Goal: Navigation & Orientation: Find specific page/section

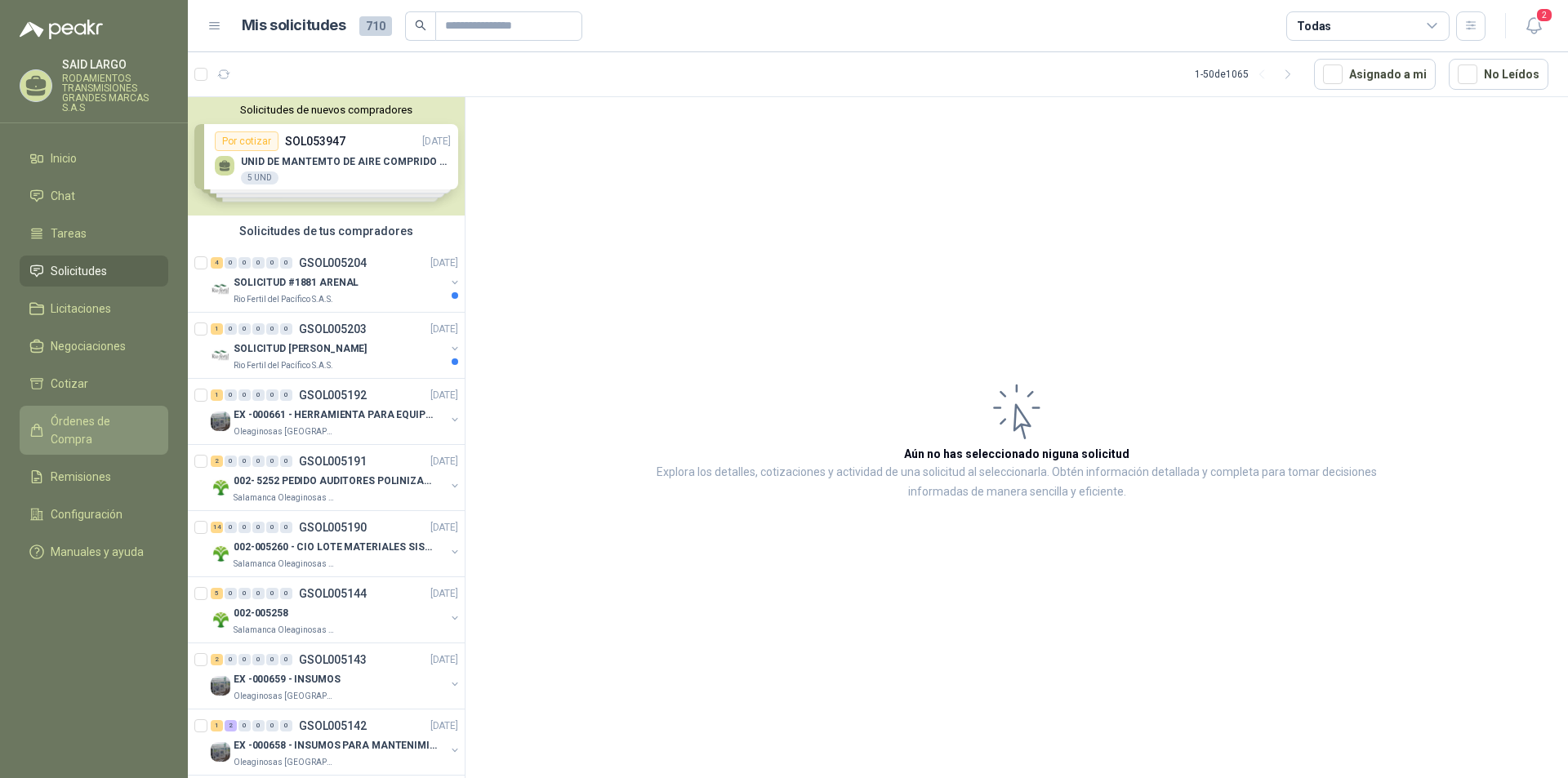
click at [111, 418] on span "Órdenes de Compra" at bounding box center [102, 430] width 102 height 36
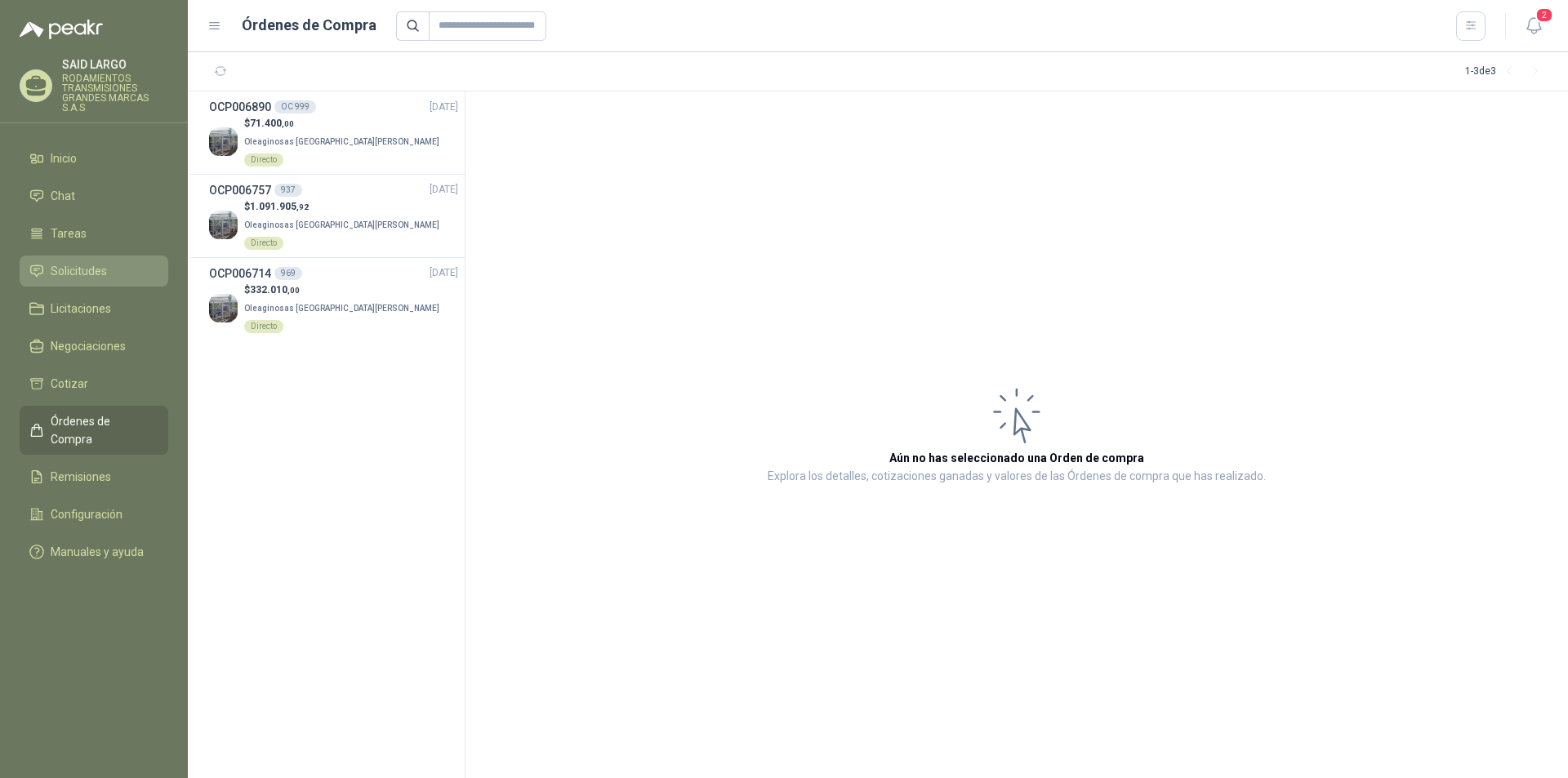
click at [94, 263] on span "Solicitudes" at bounding box center [79, 271] width 56 height 18
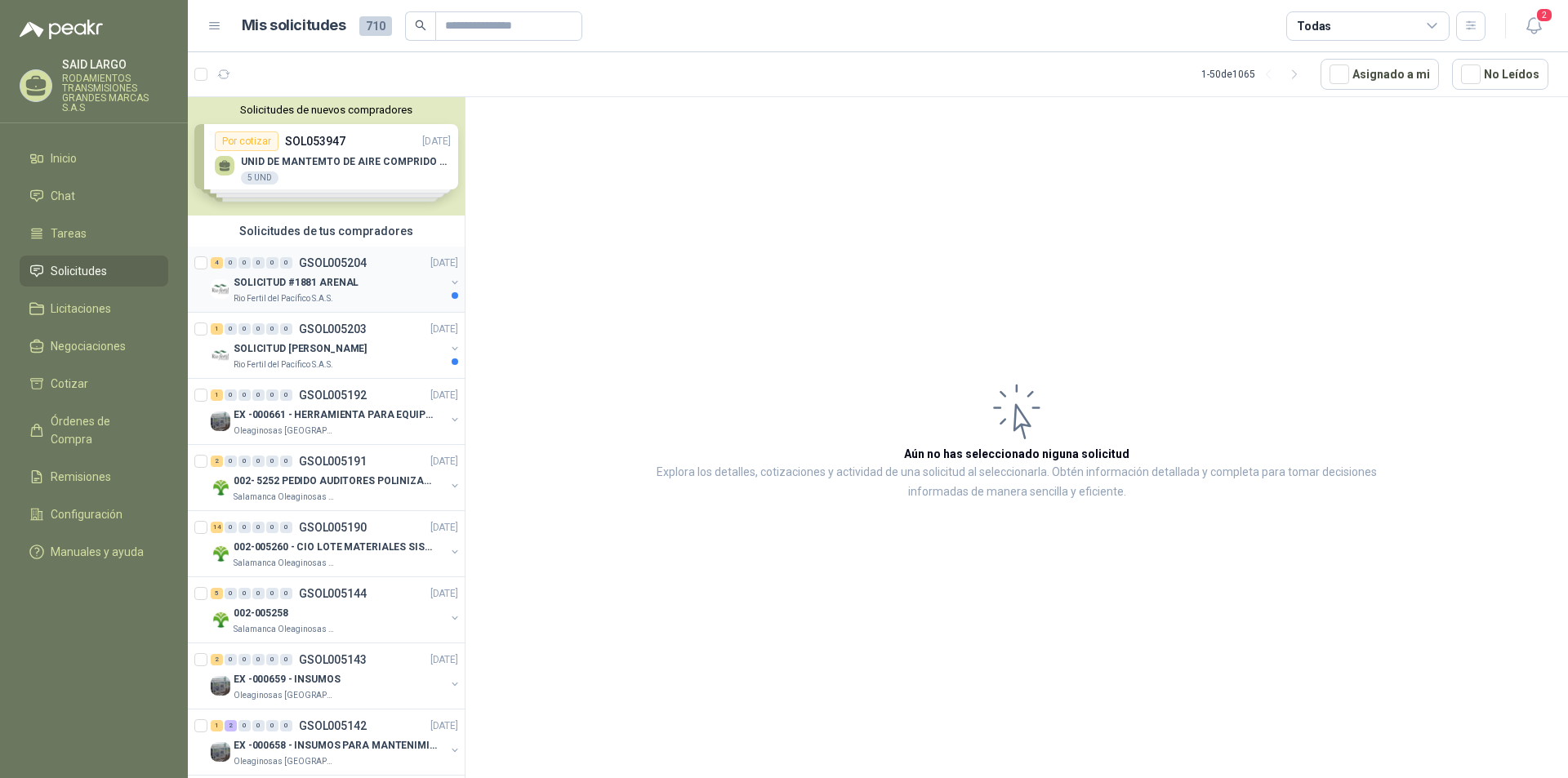
click at [448, 281] on button "button" at bounding box center [455, 283] width 13 height 13
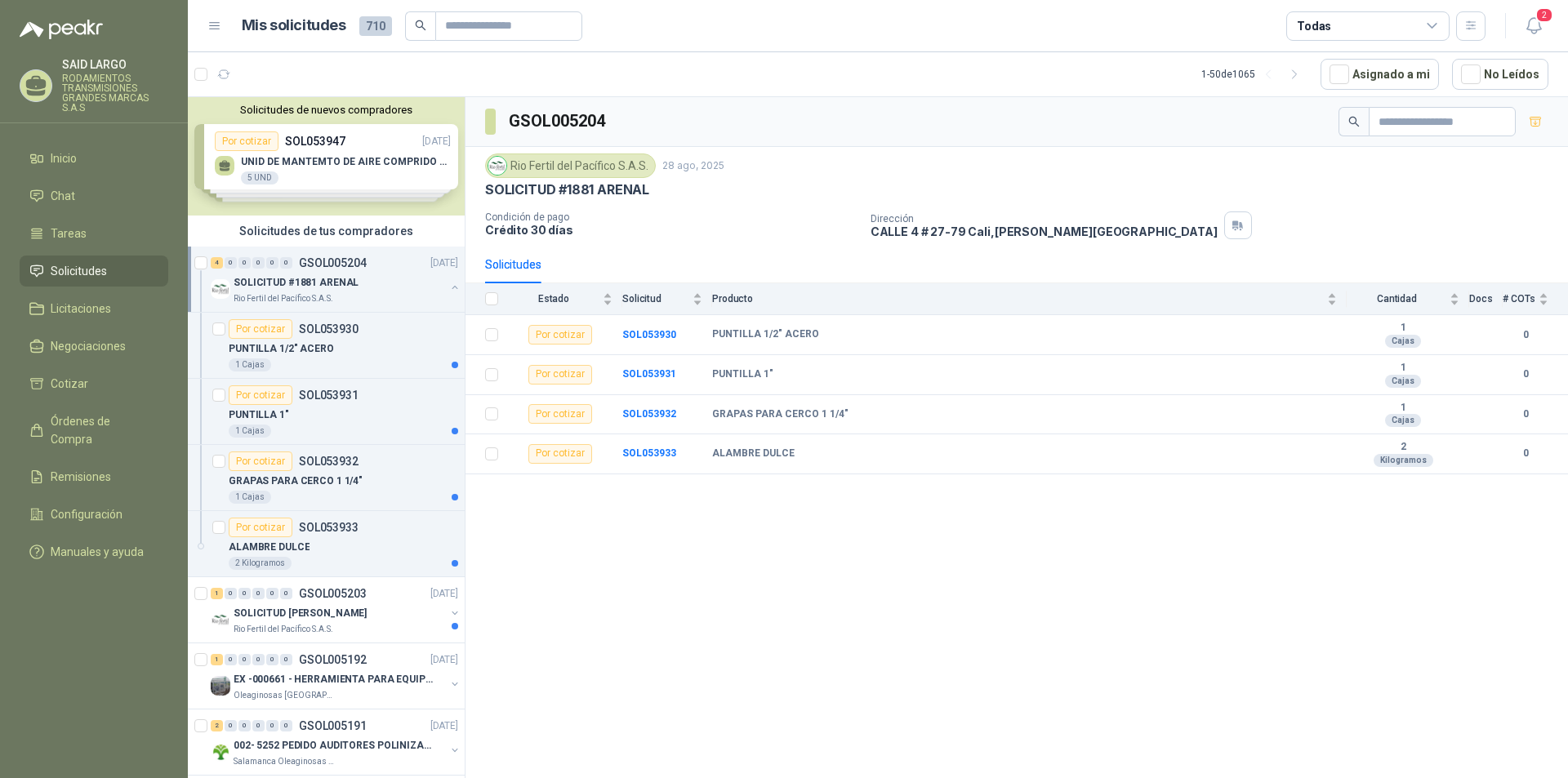
click at [448, 281] on button "button" at bounding box center [455, 287] width 13 height 13
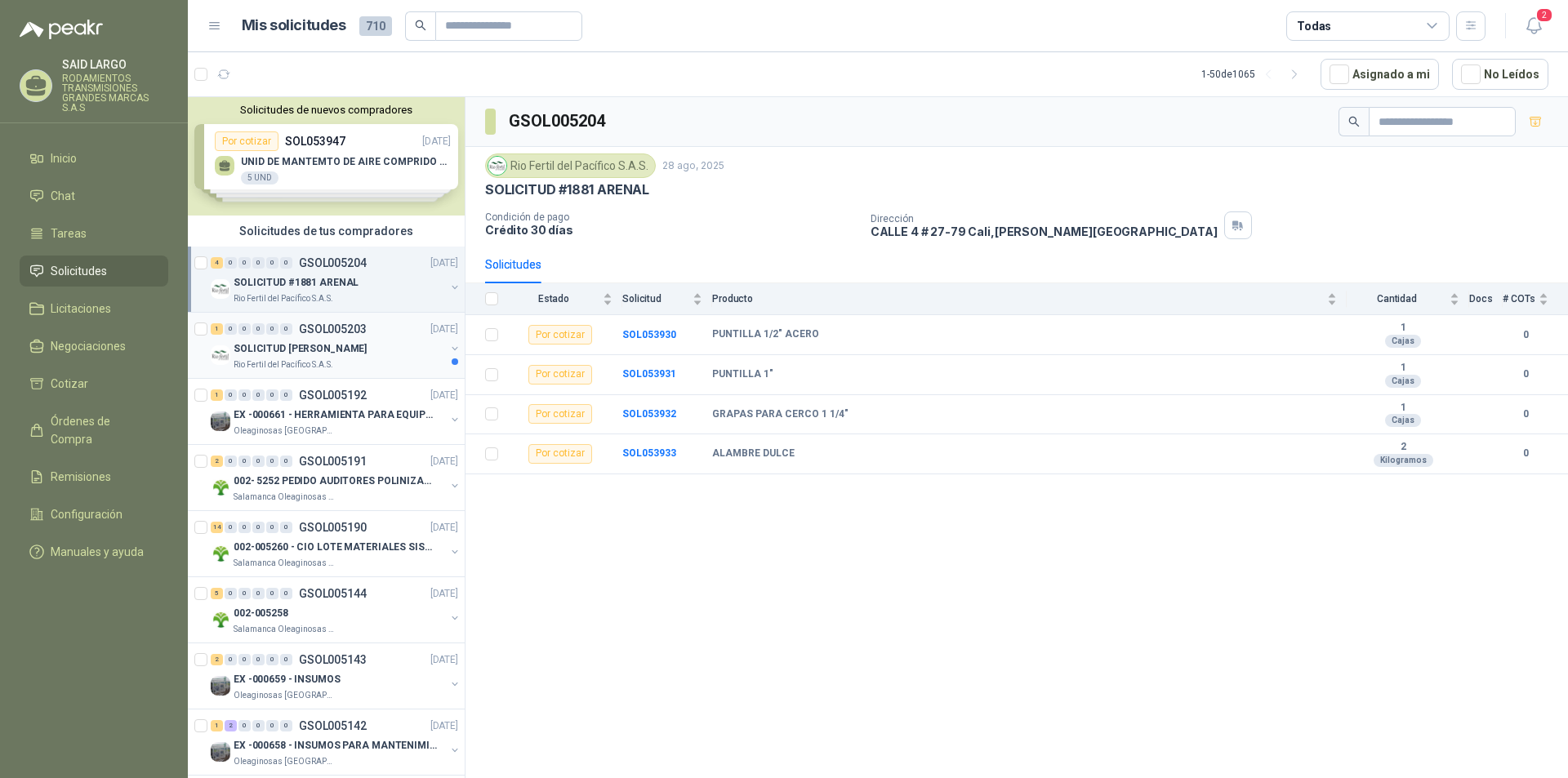
click at [448, 343] on button "button" at bounding box center [455, 348] width 13 height 13
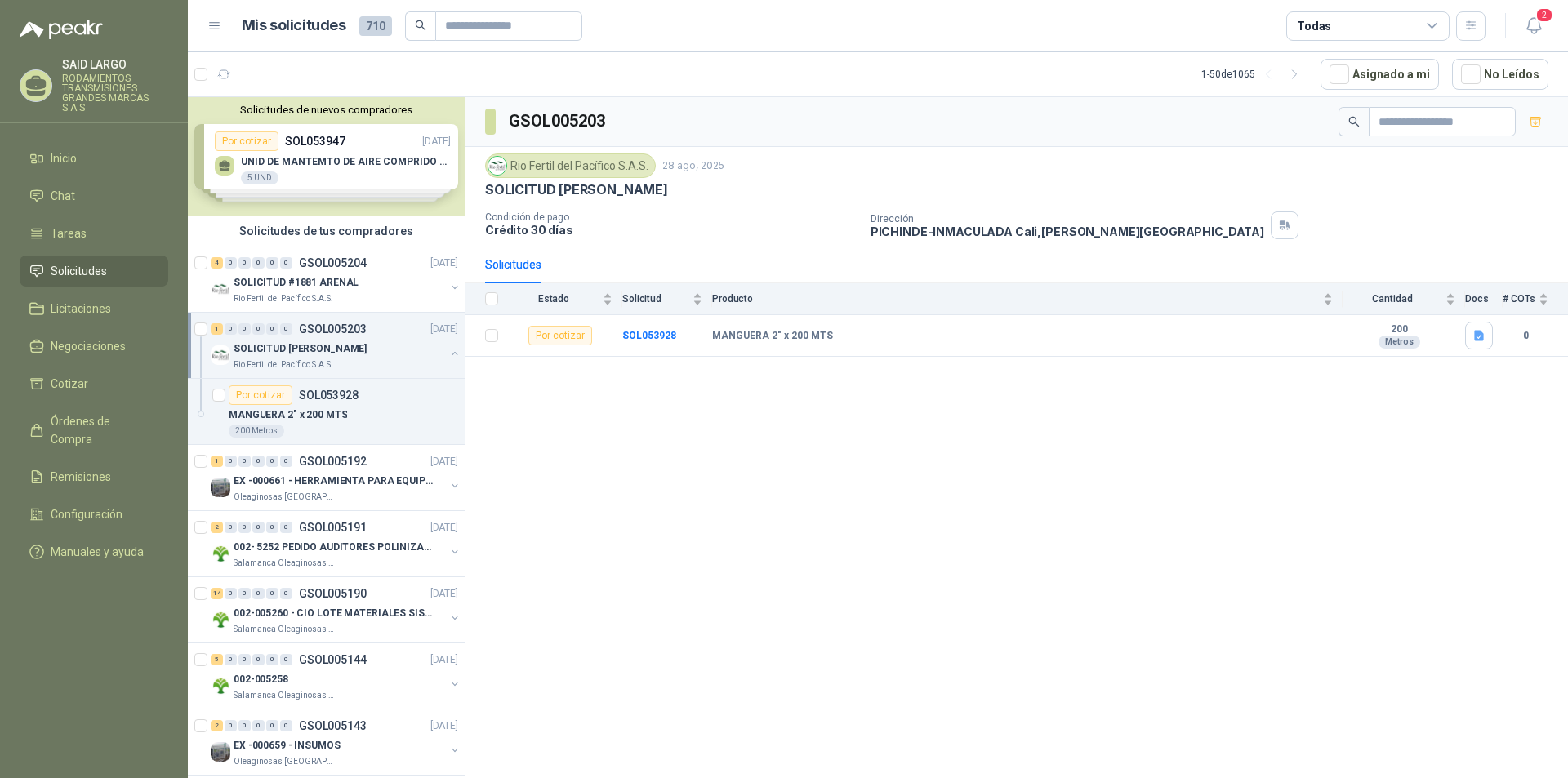
click at [439, 343] on div "SOLICITUD [PERSON_NAME] Rio Fertil [PERSON_NAME] S.A.S." at bounding box center [335, 355] width 250 height 32
click at [448, 416] on button "button" at bounding box center [455, 419] width 13 height 13
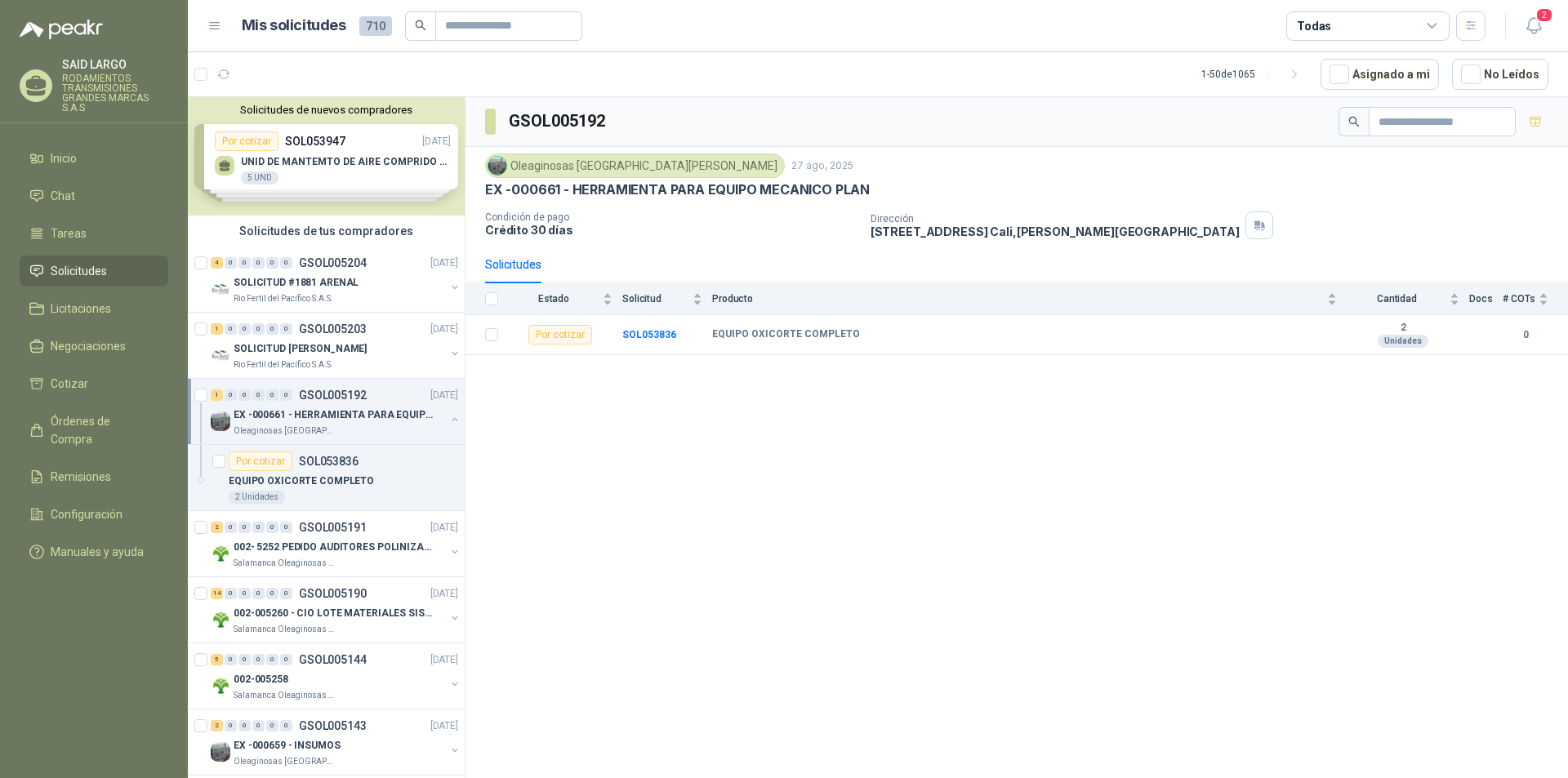
click at [448, 416] on button "button" at bounding box center [455, 419] width 13 height 13
click at [448, 480] on button "button" at bounding box center [455, 486] width 13 height 13
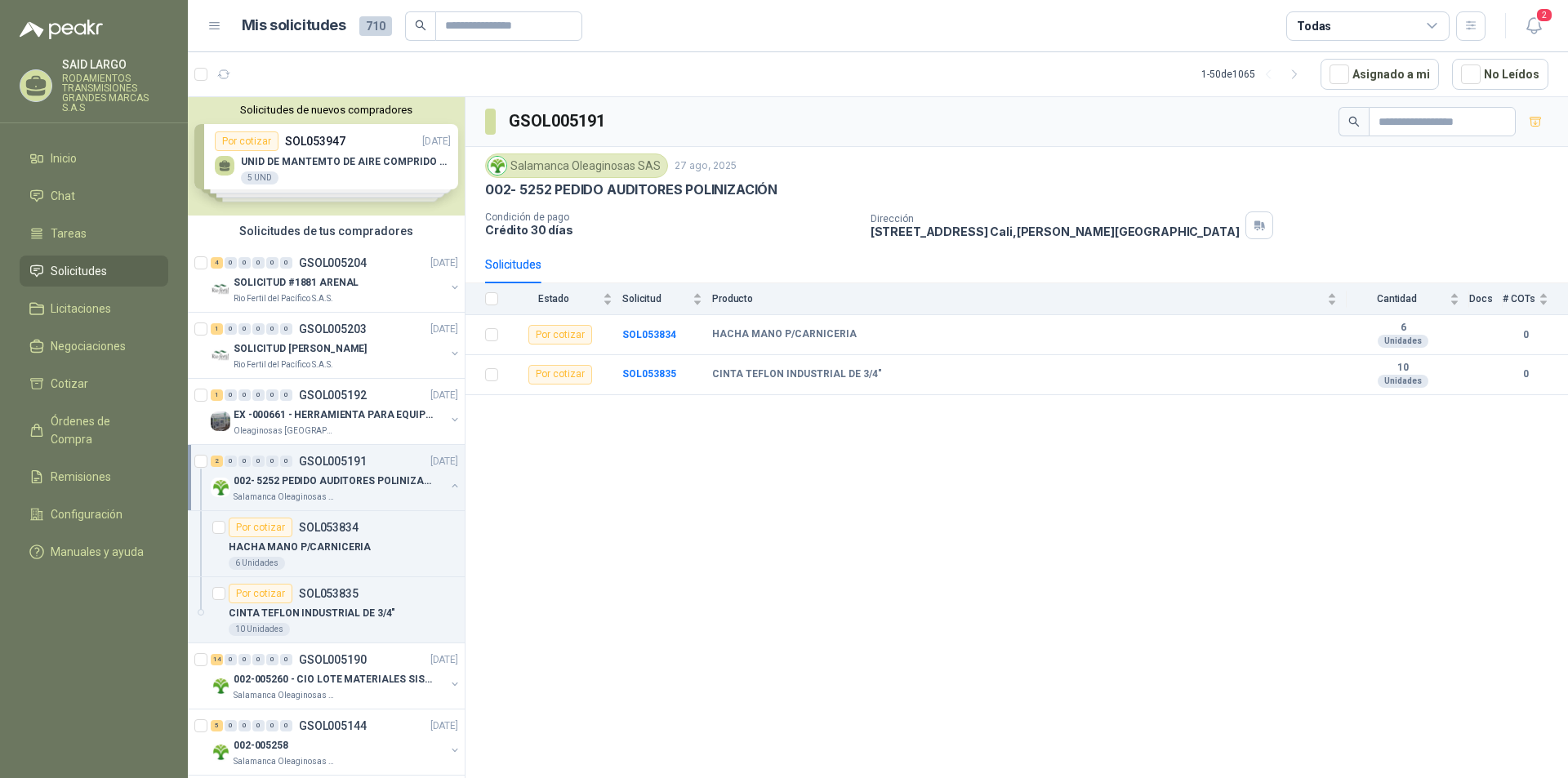
click at [448, 480] on button "button" at bounding box center [455, 486] width 13 height 13
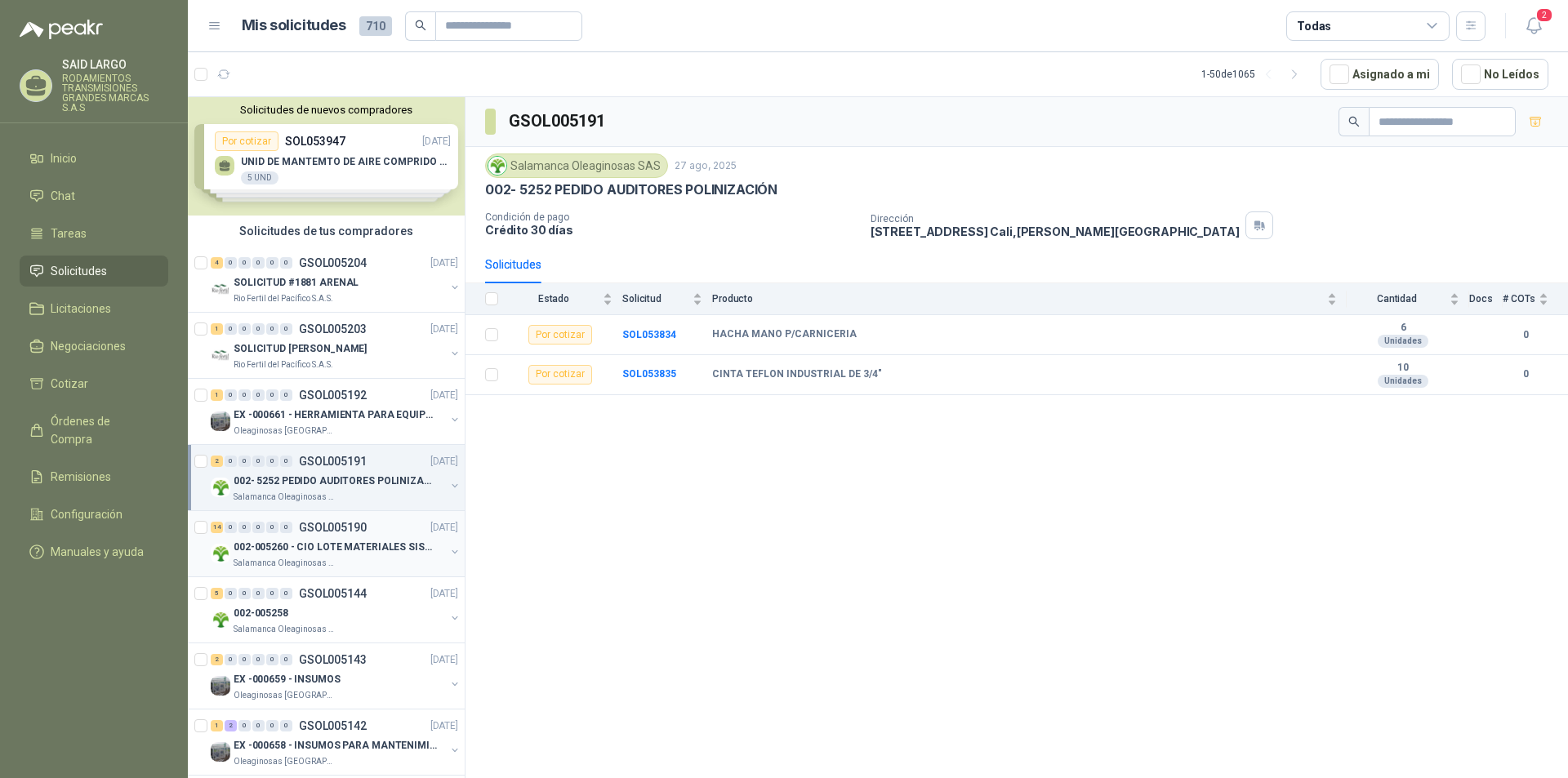
click at [448, 550] on button "button" at bounding box center [455, 552] width 13 height 13
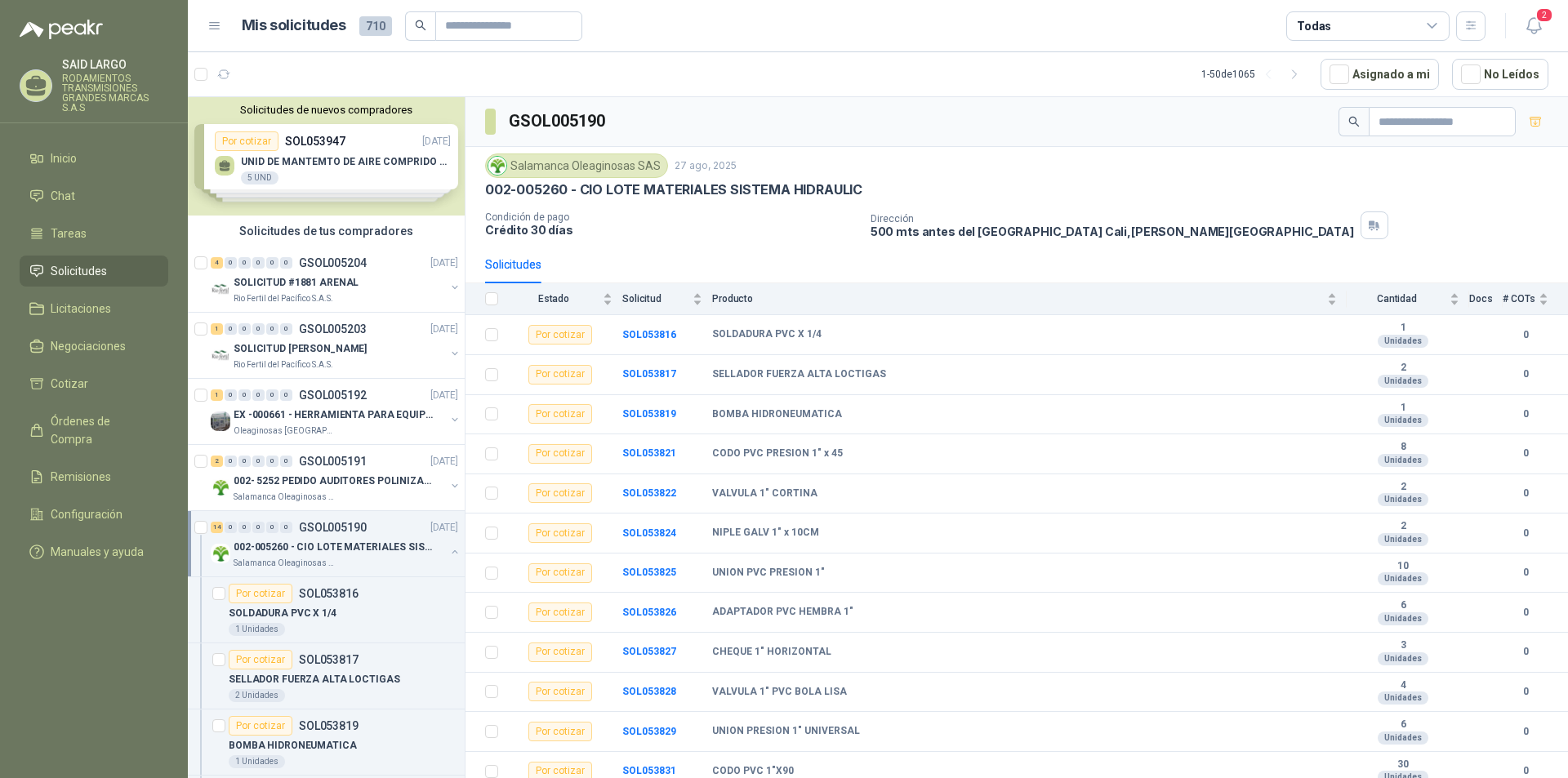
click at [448, 550] on button "button" at bounding box center [455, 552] width 13 height 13
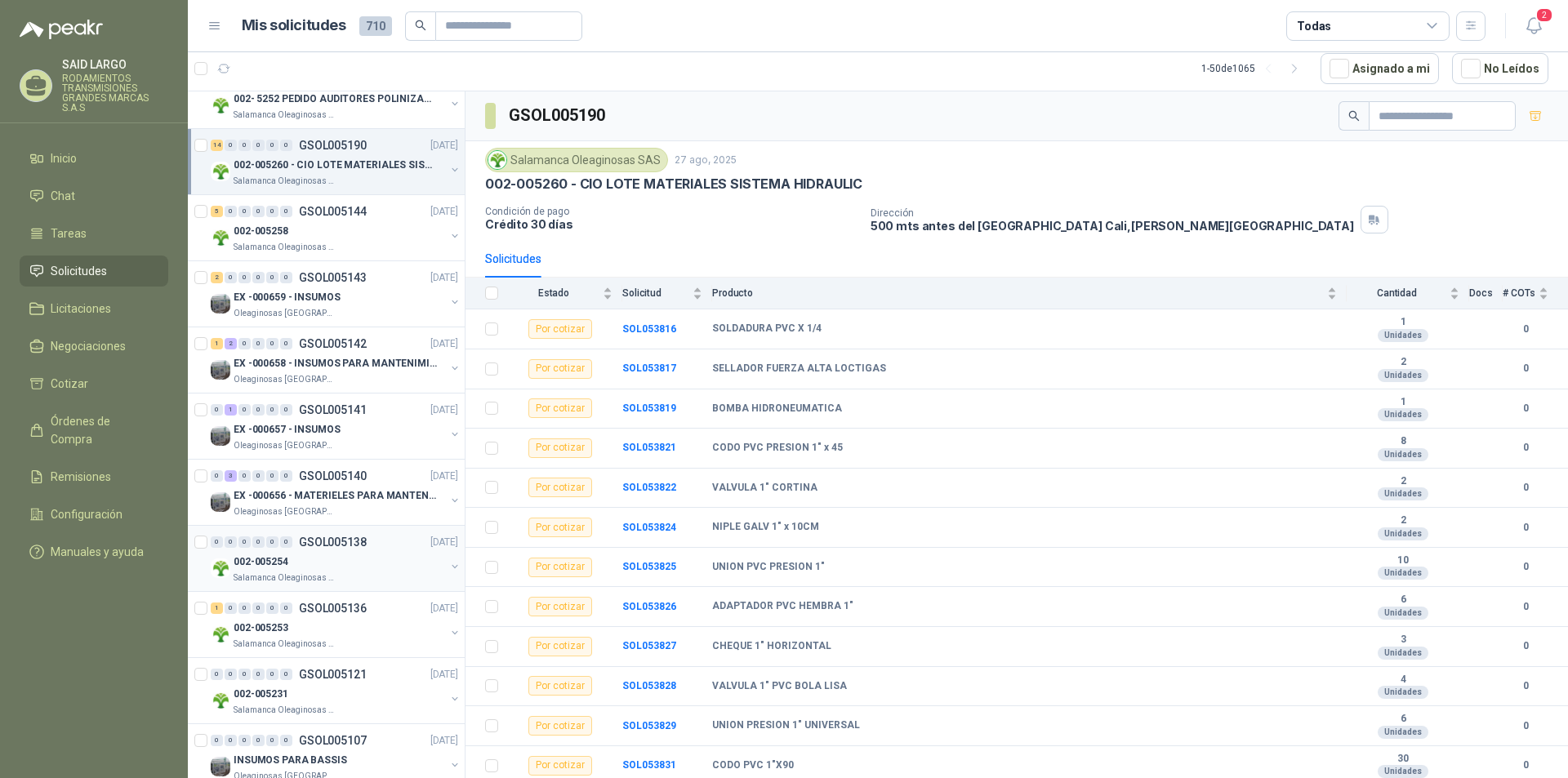
scroll to position [408, 0]
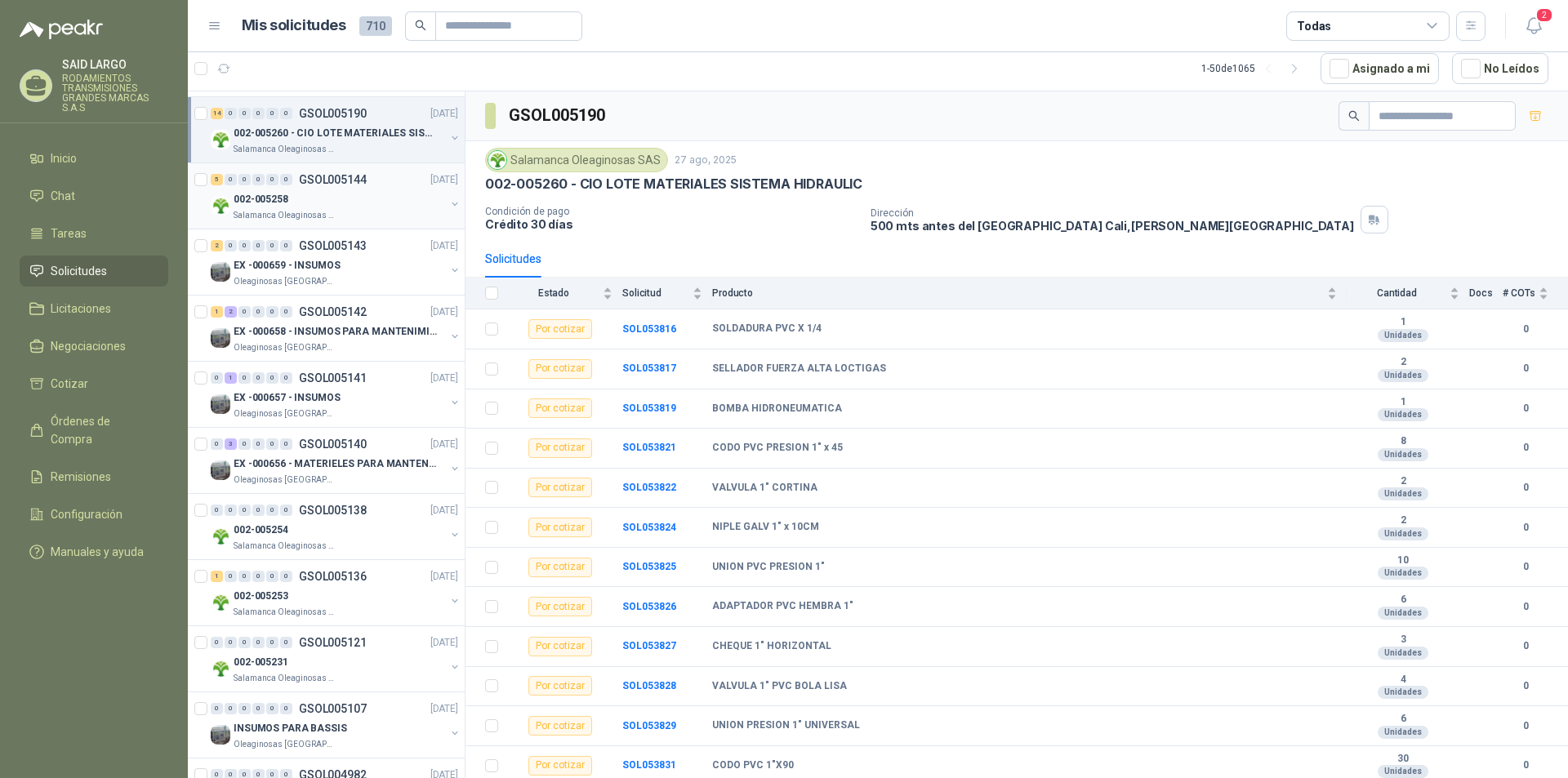
click at [448, 202] on button "button" at bounding box center [455, 204] width 13 height 13
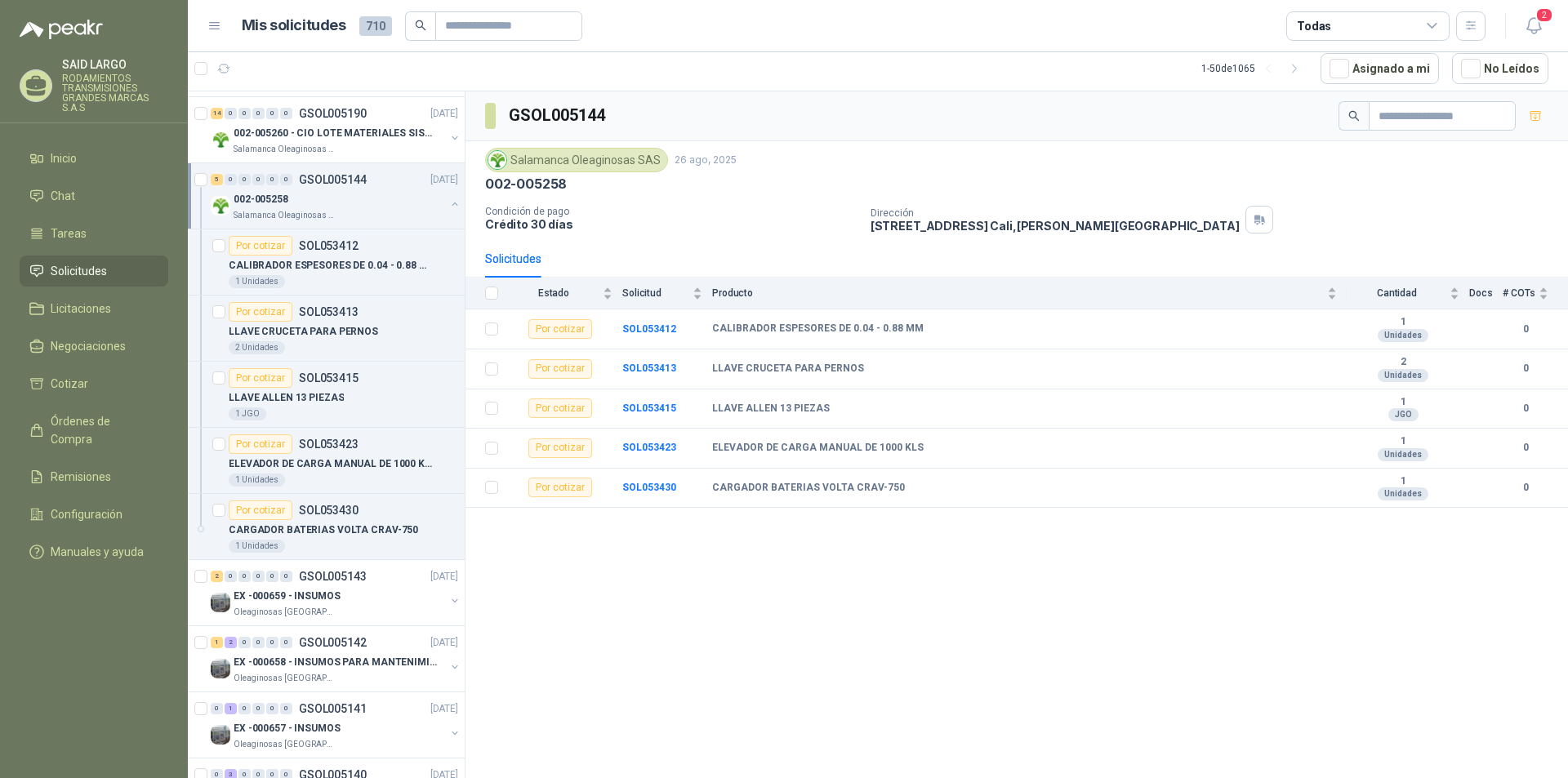
click at [448, 201] on button "button" at bounding box center [455, 204] width 13 height 13
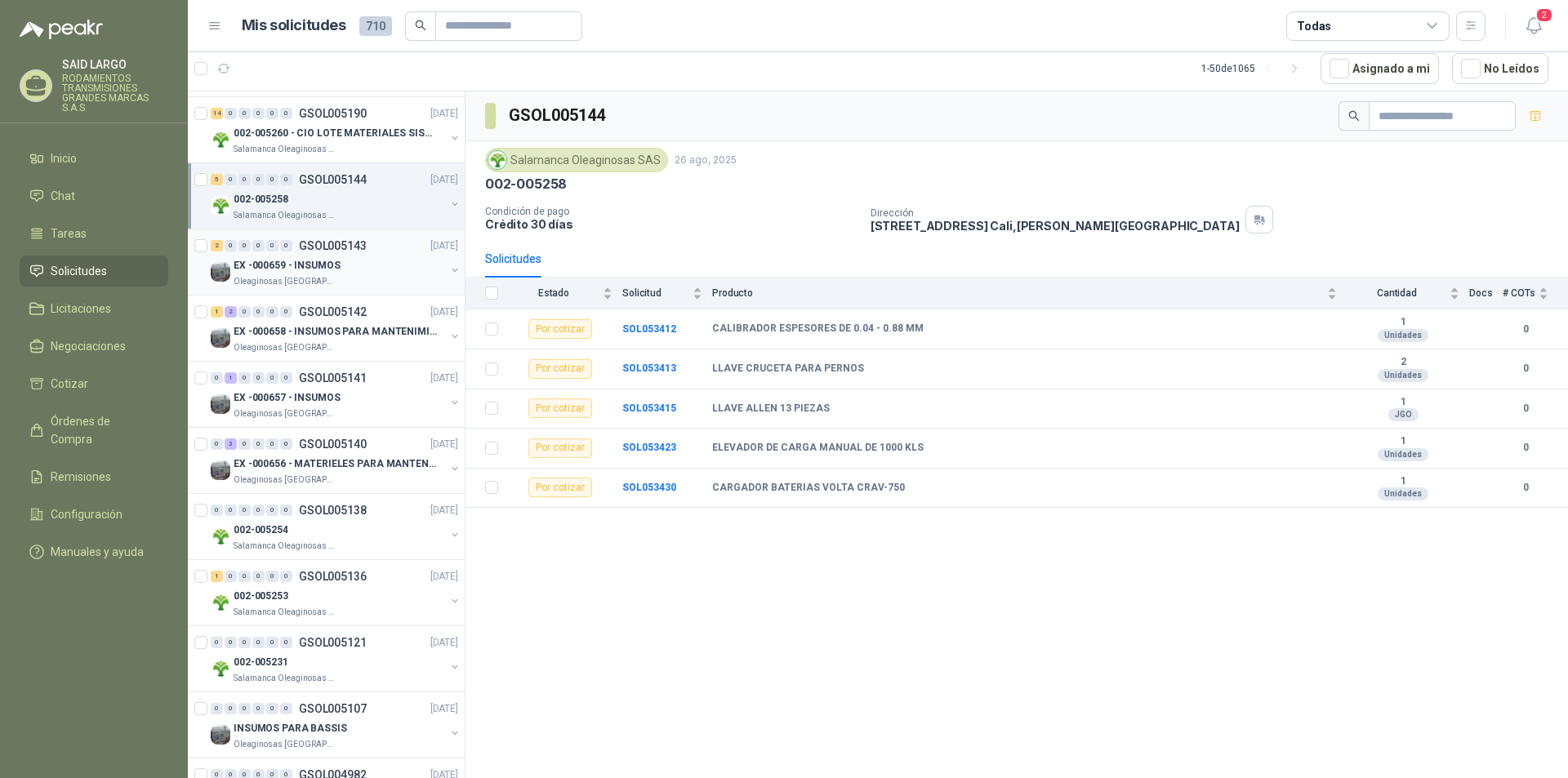
click at [443, 261] on div "EX -000659 - INSUMOS Oleaginosas [GEOGRAPHIC_DATA][PERSON_NAME]" at bounding box center [335, 272] width 250 height 32
